Goal: Find contact information: Find specific fact

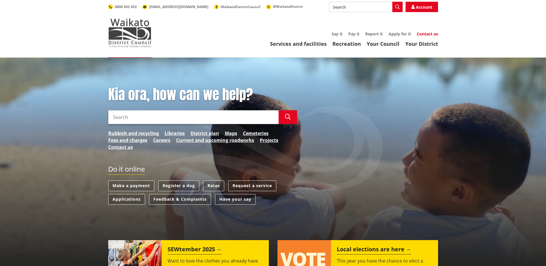
click at [422, 34] on link "Contact us" at bounding box center [427, 33] width 21 height 5
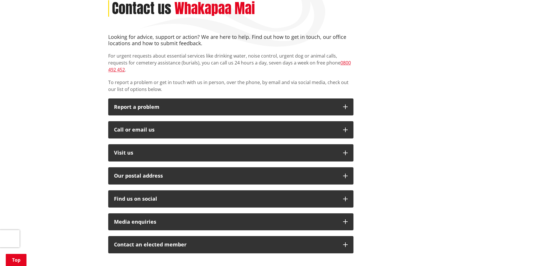
scroll to position [115, 0]
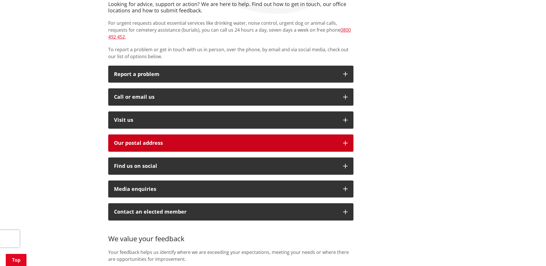
click at [210, 140] on h2 "Our postal address" at bounding box center [225, 143] width 223 height 6
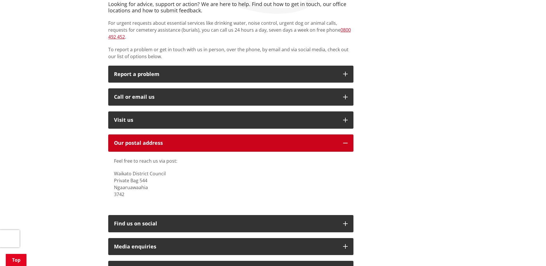
click at [210, 140] on h2 "Our postal address" at bounding box center [225, 143] width 223 height 6
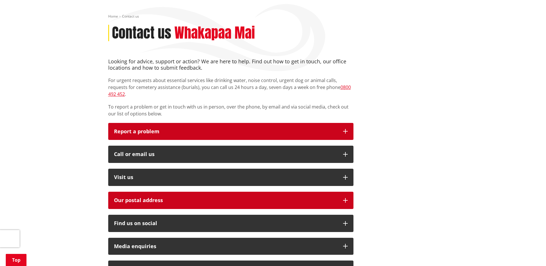
scroll to position [58, 0]
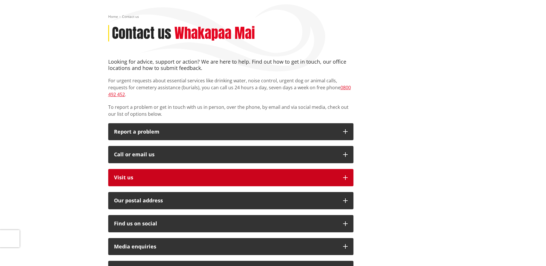
click at [164, 175] on p "Visit us" at bounding box center [225, 178] width 223 height 6
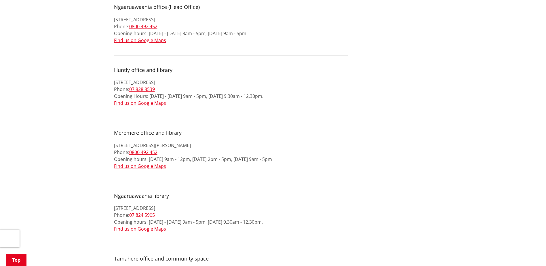
scroll to position [259, 0]
drag, startPoint x: 176, startPoint y: 75, endPoint x: 111, endPoint y: 75, distance: 65.3
copy p "[STREET_ADDRESS]"
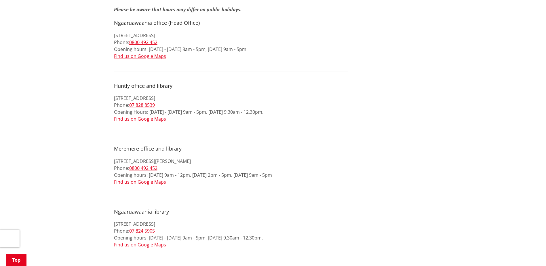
scroll to position [230, 0]
